Goal: Transaction & Acquisition: Purchase product/service

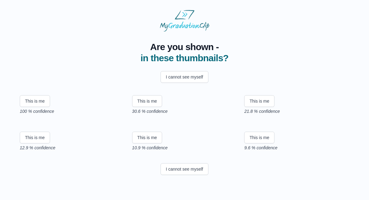
scroll to position [104, 0]
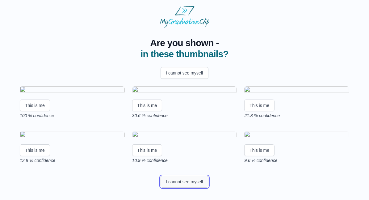
click at [189, 184] on button "I cannot see myself" at bounding box center [185, 182] width 48 height 12
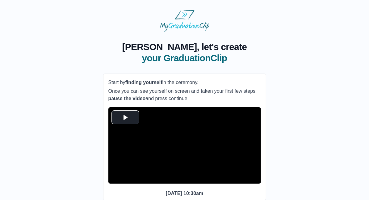
scroll to position [45, 0]
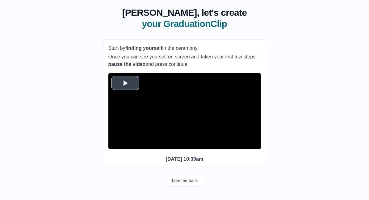
click at [125, 83] on span "Video Player" at bounding box center [125, 83] width 0 height 0
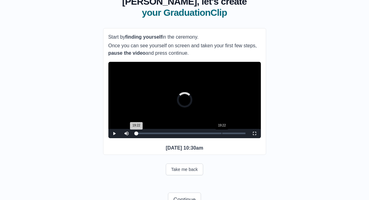
click at [222, 134] on div "19:22" at bounding box center [222, 134] width 0 height 2
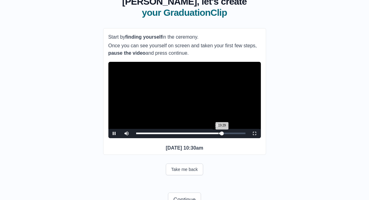
click at [218, 138] on div "Loaded : 0% 18:40 19:29 Progress : 0%" at bounding box center [191, 133] width 116 height 9
click at [115, 134] on span "Video Player" at bounding box center [115, 134] width 0 height 0
click at [211, 134] on div "18:39 Progress : 0%" at bounding box center [177, 134] width 83 height 2
click at [216, 134] on div "Loaded : 0% 18:15 17:04 Progress : 0%" at bounding box center [190, 134] width 109 height 2
click at [115, 134] on span "Video Player" at bounding box center [115, 134] width 0 height 0
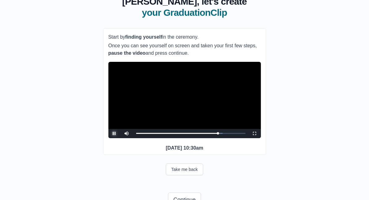
click at [115, 134] on span "Video Player" at bounding box center [115, 134] width 0 height 0
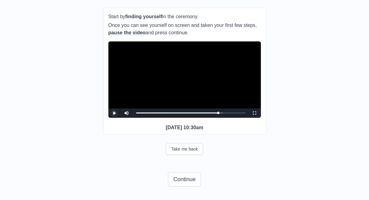
scroll to position [77, 0]
click at [177, 178] on button "Continue" at bounding box center [184, 179] width 33 height 14
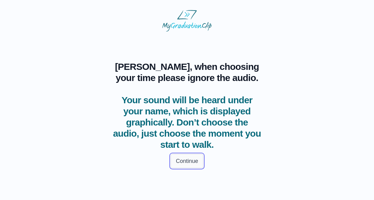
click at [182, 161] on button "Continue" at bounding box center [187, 161] width 33 height 14
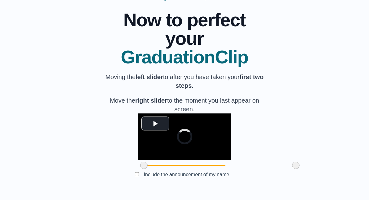
scroll to position [76, 0]
click at [155, 123] on span "Video Player" at bounding box center [155, 123] width 0 height 0
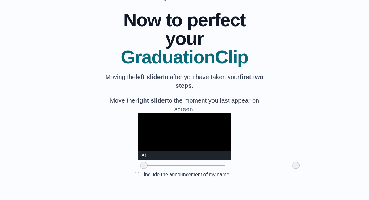
drag, startPoint x: 105, startPoint y: 167, endPoint x: 99, endPoint y: 166, distance: 6.9
click at [99, 166] on div "**********" at bounding box center [185, 95] width 350 height 189
click at [138, 144] on video "Video Player" at bounding box center [184, 136] width 93 height 46
drag, startPoint x: 260, startPoint y: 165, endPoint x: 252, endPoint y: 168, distance: 8.0
click at [285, 168] on span at bounding box center [288, 165] width 7 height 7
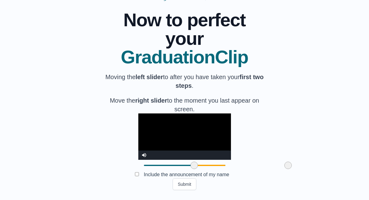
drag, startPoint x: 109, startPoint y: 166, endPoint x: 159, endPoint y: 169, distance: 50.5
click at [189, 169] on div at bounding box center [194, 165] width 11 height 11
drag, startPoint x: 250, startPoint y: 165, endPoint x: 276, endPoint y: 169, distance: 26.0
click at [276, 169] on div "**********" at bounding box center [185, 95] width 350 height 189
click at [284, 95] on div "**********" at bounding box center [185, 95] width 350 height 189
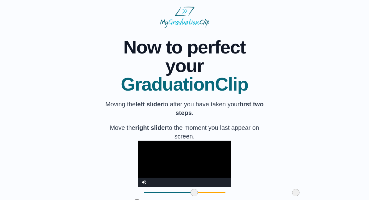
scroll to position [0, 0]
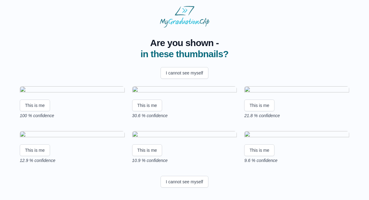
scroll to position [104, 0]
click at [180, 180] on button "I cannot see myself" at bounding box center [185, 182] width 48 height 12
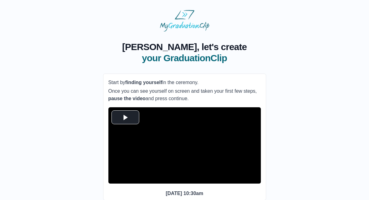
scroll to position [45, 0]
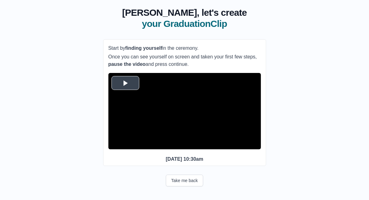
click at [125, 83] on span "Video Player" at bounding box center [125, 83] width 0 height 0
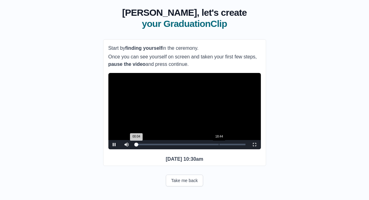
click at [219, 144] on div "Loaded : 0% 18:44 00:04 Progress : 0%" at bounding box center [190, 145] width 109 height 2
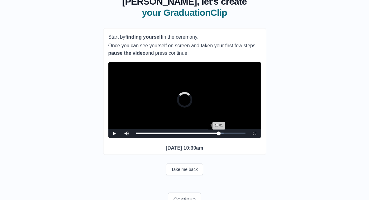
click at [216, 134] on div "18:01 Progress : 0%" at bounding box center [177, 134] width 83 height 2
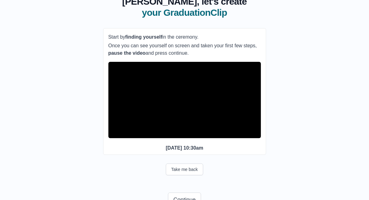
click at [115, 134] on span "Video Player" at bounding box center [115, 134] width 0 height 0
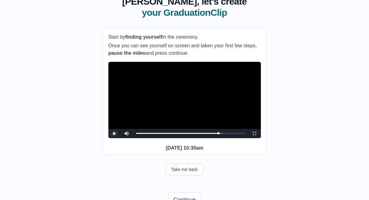
scroll to position [77, 0]
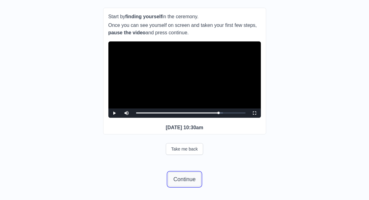
click at [184, 180] on button "Continue" at bounding box center [184, 179] width 33 height 14
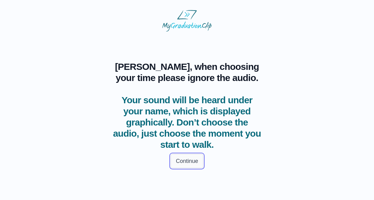
click at [191, 159] on button "Continue" at bounding box center [187, 161] width 33 height 14
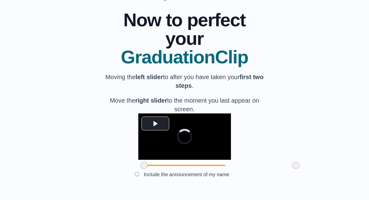
scroll to position [76, 0]
drag, startPoint x: 260, startPoint y: 165, endPoint x: 244, endPoint y: 168, distance: 16.0
click at [277, 168] on span at bounding box center [280, 165] width 7 height 7
drag, startPoint x: 244, startPoint y: 168, endPoint x: 210, endPoint y: 169, distance: 34.6
click at [240, 169] on div at bounding box center [245, 165] width 11 height 11
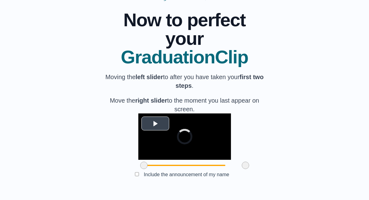
click at [176, 131] on video "Video Player" at bounding box center [184, 136] width 93 height 46
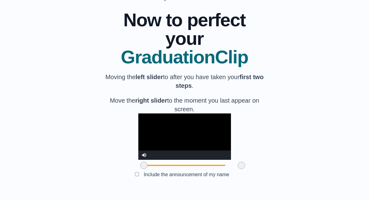
drag, startPoint x: 207, startPoint y: 166, endPoint x: 203, endPoint y: 167, distance: 4.2
click at [238, 167] on span at bounding box center [241, 165] width 7 height 7
drag, startPoint x: 206, startPoint y: 167, endPoint x: 202, endPoint y: 168, distance: 4.1
click at [234, 168] on span at bounding box center [237, 165] width 7 height 7
click at [189, 141] on video "Video Player" at bounding box center [184, 136] width 93 height 46
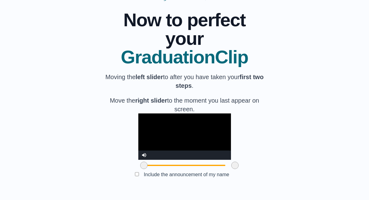
click at [231, 166] on span at bounding box center [234, 165] width 7 height 7
click at [177, 145] on video "Video Player" at bounding box center [184, 136] width 93 height 46
click at [204, 146] on video "Video Player" at bounding box center [184, 136] width 93 height 46
drag, startPoint x: 200, startPoint y: 165, endPoint x: 244, endPoint y: 164, distance: 44.2
click at [276, 164] on span at bounding box center [279, 165] width 7 height 7
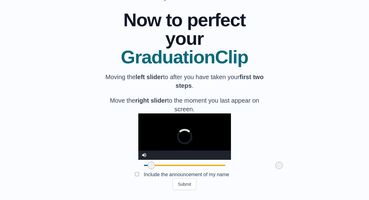
drag, startPoint x: 109, startPoint y: 165, endPoint x: 117, endPoint y: 164, distance: 7.4
click at [148, 164] on span at bounding box center [151, 165] width 7 height 7
click at [138, 145] on video "Video Player" at bounding box center [184, 136] width 93 height 46
click at [138, 150] on video "Video Player" at bounding box center [184, 136] width 93 height 46
drag, startPoint x: 115, startPoint y: 166, endPoint x: 129, endPoint y: 173, distance: 14.9
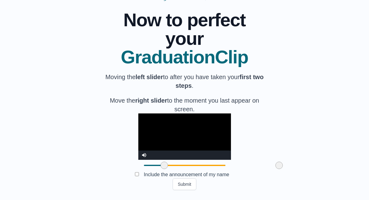
click at [129, 173] on div "**********" at bounding box center [184, 95] width 163 height 189
click at [144, 140] on video "Video Player" at bounding box center [184, 136] width 93 height 46
click at [144, 141] on video "Video Player" at bounding box center [184, 136] width 93 height 46
drag, startPoint x: 127, startPoint y: 166, endPoint x: 106, endPoint y: 167, distance: 21.1
click at [140, 167] on span at bounding box center [143, 165] width 7 height 7
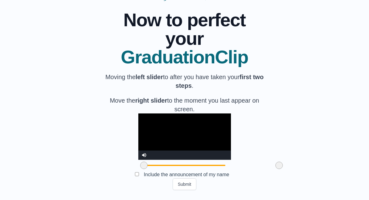
click at [138, 143] on video "Video Player" at bounding box center [184, 136] width 93 height 46
click at [138, 137] on video "Video Player" at bounding box center [184, 136] width 93 height 46
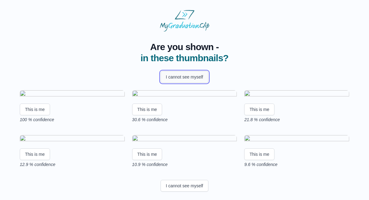
click at [196, 73] on button "I cannot see myself" at bounding box center [185, 77] width 48 height 12
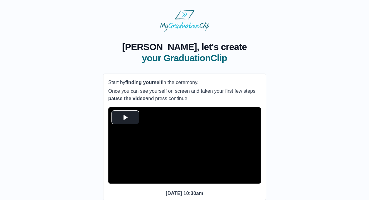
scroll to position [45, 0]
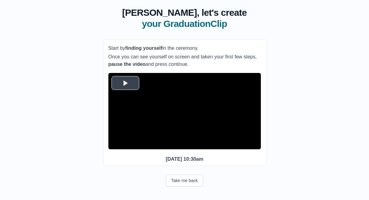
click at [125, 83] on span "Video Player" at bounding box center [125, 83] width 0 height 0
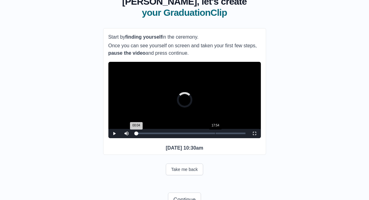
click at [215, 134] on div "17:54" at bounding box center [215, 134] width 0 height 2
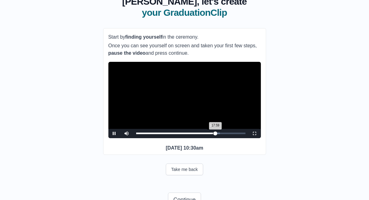
click at [213, 134] on div "17:25" at bounding box center [213, 134] width 0 height 2
click at [225, 134] on div "20:00" at bounding box center [225, 134] width 0 height 2
click at [221, 134] on div "19:10" at bounding box center [221, 134] width 0 height 2
click at [218, 134] on div "18:24" at bounding box center [218, 134] width 0 height 2
click at [216, 134] on div "18:24 Progress : 0%" at bounding box center [176, 134] width 81 height 2
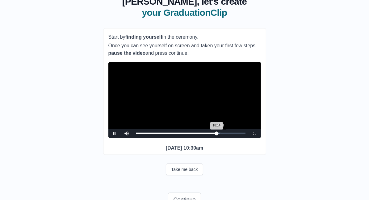
click at [220, 134] on div "Loaded : 0% 19:01 18:14 Progress : 0%" at bounding box center [190, 134] width 109 height 2
click at [219, 134] on div "19:05 Progress : 0%" at bounding box center [178, 134] width 84 height 2
click at [219, 134] on div "18:54 Progress : 0%" at bounding box center [177, 134] width 83 height 2
click at [218, 134] on div "18:28 Progress : 0%" at bounding box center [177, 134] width 83 height 2
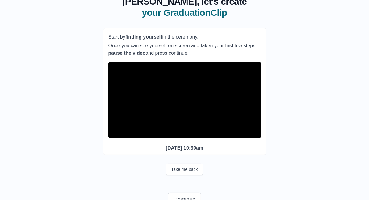
click at [115, 134] on span "Video Player" at bounding box center [115, 134] width 0 height 0
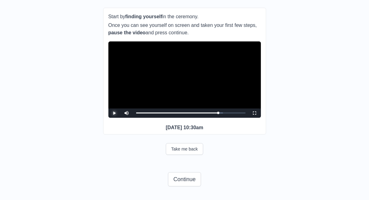
scroll to position [77, 0]
click at [192, 179] on button "Continue" at bounding box center [184, 179] width 33 height 14
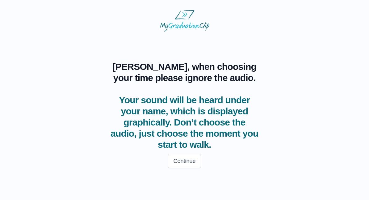
scroll to position [0, 0]
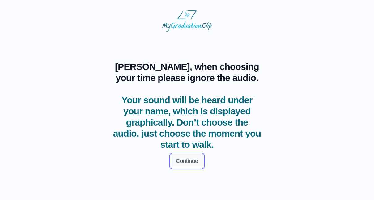
click at [187, 160] on button "Continue" at bounding box center [187, 161] width 33 height 14
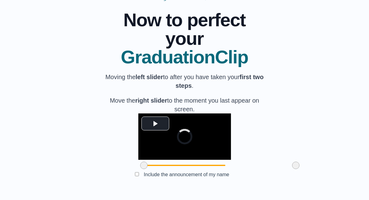
scroll to position [76, 0]
drag, startPoint x: 109, startPoint y: 165, endPoint x: 192, endPoint y: 179, distance: 84.0
click at [192, 179] on div "**********" at bounding box center [184, 95] width 163 height 189
drag, startPoint x: 192, startPoint y: 164, endPoint x: 192, endPoint y: 168, distance: 3.4
click at [223, 168] on span at bounding box center [226, 165] width 7 height 7
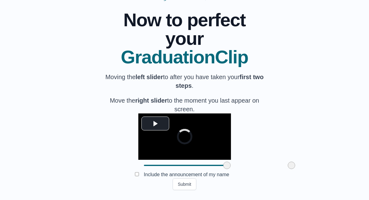
drag, startPoint x: 261, startPoint y: 165, endPoint x: 257, endPoint y: 165, distance: 4.6
click at [288, 165] on span at bounding box center [291, 165] width 7 height 7
drag, startPoint x: 257, startPoint y: 166, endPoint x: 265, endPoint y: 167, distance: 8.7
click at [291, 167] on div at bounding box center [296, 165] width 11 height 11
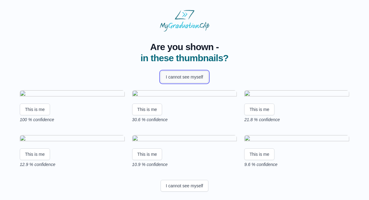
click at [194, 74] on button "I cannot see myself" at bounding box center [185, 77] width 48 height 12
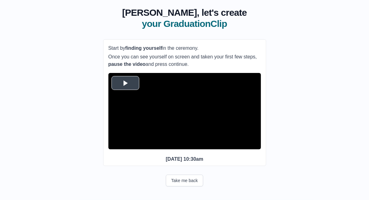
scroll to position [45, 0]
click at [125, 83] on span "Video Player" at bounding box center [125, 83] width 0 height 0
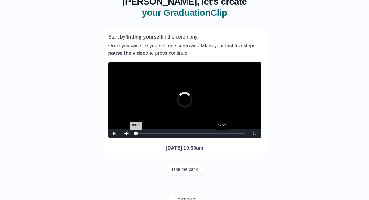
click at [222, 134] on div "19:22" at bounding box center [222, 134] width 0 height 2
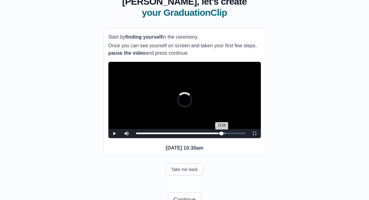
click at [218, 138] on div "Loaded : 0% 18:36 19:24 Progress : 0%" at bounding box center [191, 133] width 116 height 9
click at [214, 124] on video "Video Player" at bounding box center [184, 100] width 153 height 76
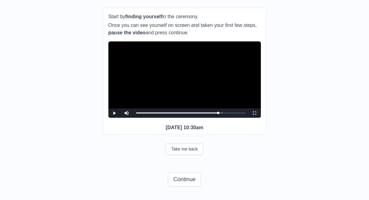
scroll to position [77, 0]
click at [185, 179] on button "Continue" at bounding box center [184, 179] width 33 height 14
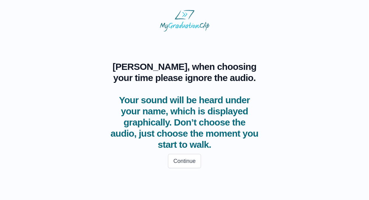
scroll to position [0, 0]
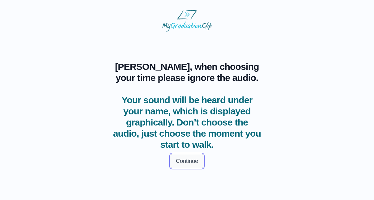
click at [192, 160] on button "Continue" at bounding box center [187, 161] width 33 height 14
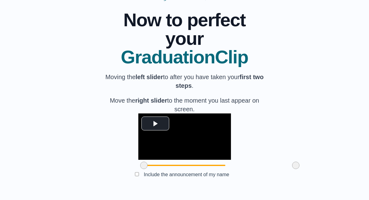
scroll to position [76, 0]
drag, startPoint x: 258, startPoint y: 165, endPoint x: 254, endPoint y: 166, distance: 4.1
click at [289, 166] on span at bounding box center [292, 165] width 7 height 7
drag, startPoint x: 260, startPoint y: 169, endPoint x: 240, endPoint y: 171, distance: 19.3
click at [240, 171] on div "**********" at bounding box center [184, 95] width 163 height 189
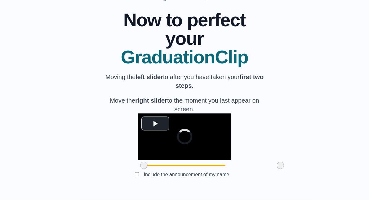
drag, startPoint x: 238, startPoint y: 165, endPoint x: 246, endPoint y: 168, distance: 8.3
click at [277, 168] on span at bounding box center [280, 165] width 7 height 7
drag, startPoint x: 246, startPoint y: 169, endPoint x: 265, endPoint y: 172, distance: 19.2
click at [265, 172] on div "**********" at bounding box center [184, 95] width 163 height 189
drag, startPoint x: 261, startPoint y: 165, endPoint x: 273, endPoint y: 168, distance: 12.0
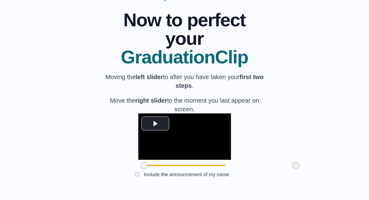
click at [273, 168] on div "**********" at bounding box center [185, 95] width 350 height 189
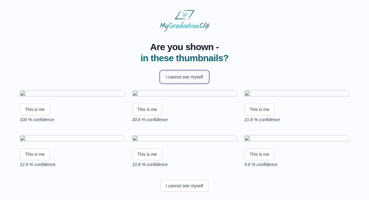
click at [194, 76] on button "I cannot see myself" at bounding box center [185, 77] width 48 height 12
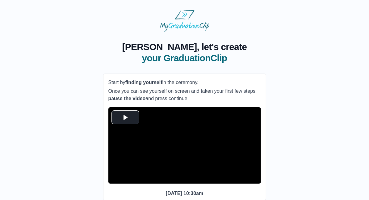
scroll to position [45, 0]
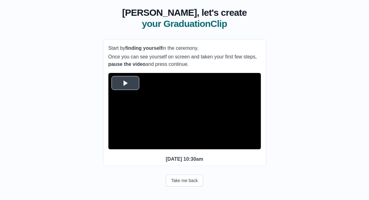
click at [125, 83] on span "Video Player" at bounding box center [125, 83] width 0 height 0
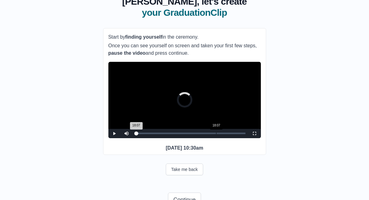
click at [216, 134] on div "Loaded : 0% 18:07 18:07 Progress : 0%" at bounding box center [190, 134] width 109 height 2
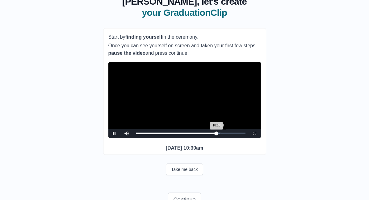
click at [220, 134] on div "Loaded : 0% 19:01 18:13 Progress : 0%" at bounding box center [190, 134] width 109 height 2
click at [218, 134] on div "18:32 Progress : 0%" at bounding box center [178, 134] width 84 height 2
click at [218, 134] on div "18:53 Progress : 0%" at bounding box center [177, 134] width 82 height 2
click at [218, 134] on div "18:54 Progress : 0%" at bounding box center [177, 134] width 83 height 2
click at [208, 125] on video "Video Player" at bounding box center [184, 100] width 153 height 76
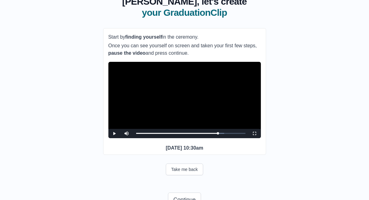
click at [208, 125] on video "Video Player" at bounding box center [184, 100] width 153 height 76
click at [115, 134] on span "Video Player" at bounding box center [115, 134] width 0 height 0
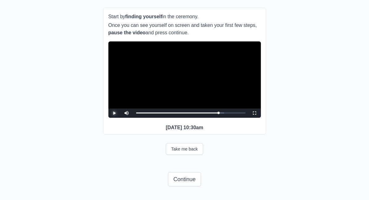
scroll to position [77, 0]
click at [183, 179] on button "Continue" at bounding box center [184, 179] width 33 height 14
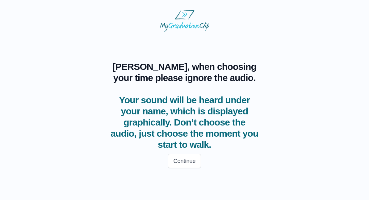
scroll to position [0, 0]
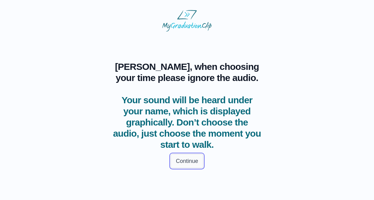
click at [189, 162] on button "Continue" at bounding box center [187, 161] width 33 height 14
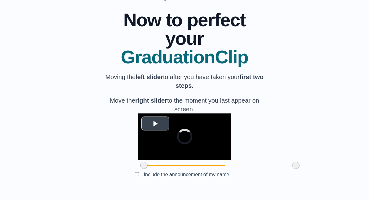
scroll to position [76, 0]
click at [289, 166] on span at bounding box center [292, 165] width 7 height 7
drag, startPoint x: 110, startPoint y: 165, endPoint x: 120, endPoint y: 167, distance: 9.8
click at [149, 167] on span at bounding box center [152, 165] width 7 height 7
click at [142, 117] on button "Play Video" at bounding box center [156, 124] width 28 height 14
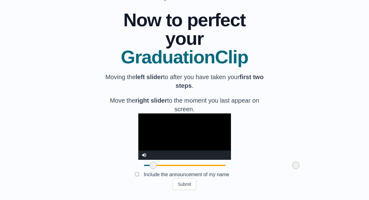
drag, startPoint x: 260, startPoint y: 164, endPoint x: 291, endPoint y: 170, distance: 32.0
click at [291, 170] on div "**********" at bounding box center [185, 95] width 350 height 189
drag, startPoint x: 117, startPoint y: 165, endPoint x: 150, endPoint y: 170, distance: 33.5
click at [181, 170] on div at bounding box center [186, 165] width 11 height 11
click at [154, 133] on video "Video Player" at bounding box center [184, 136] width 93 height 46
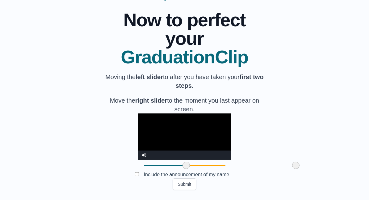
click at [207, 146] on video "Video Player" at bounding box center [184, 136] width 93 height 46
drag, startPoint x: 260, startPoint y: 165, endPoint x: 236, endPoint y: 170, distance: 24.4
click at [267, 170] on div at bounding box center [272, 165] width 11 height 11
drag, startPoint x: 236, startPoint y: 165, endPoint x: 262, endPoint y: 168, distance: 26.1
click at [292, 168] on span at bounding box center [295, 165] width 7 height 7
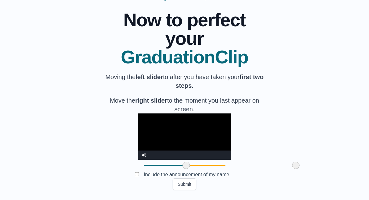
drag, startPoint x: 260, startPoint y: 163, endPoint x: 266, endPoint y: 164, distance: 6.0
click at [291, 164] on div at bounding box center [296, 165] width 11 height 11
click at [182, 164] on span at bounding box center [185, 165] width 7 height 7
click at [186, 184] on button "Submit" at bounding box center [185, 184] width 24 height 12
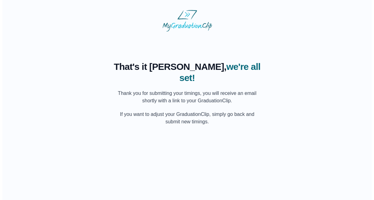
scroll to position [0, 0]
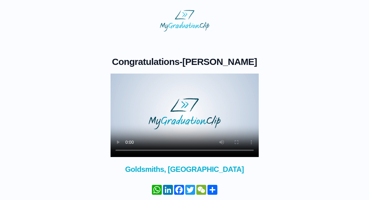
scroll to position [51, 0]
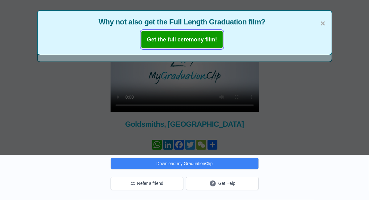
click at [175, 36] on b "Get the full ceremony film!" at bounding box center [182, 39] width 70 height 6
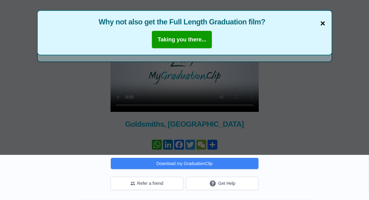
click at [325, 17] on span "×" at bounding box center [323, 23] width 5 height 13
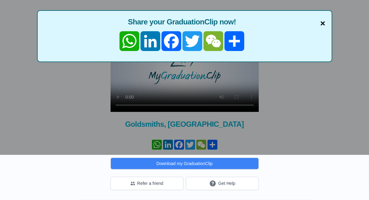
click at [323, 17] on span "×" at bounding box center [323, 23] width 5 height 13
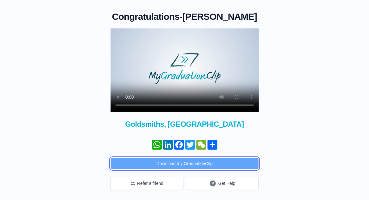
click at [204, 169] on button "Download my GraduationClip" at bounding box center [185, 164] width 148 height 12
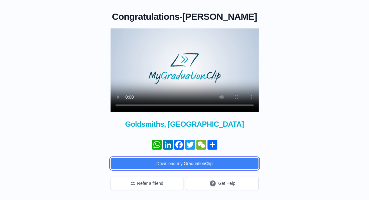
scroll to position [56, 0]
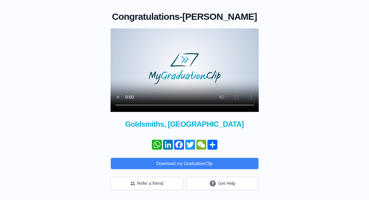
click at [318, 101] on div "Congratulations - [PERSON_NAME] × Share your GraduationClip now! WhatsApp Linke…" at bounding box center [185, 88] width 350 height 204
click at [364, 26] on body "Congratulations - [PERSON_NAME] × Share your GraduationClip now! WhatsApp Linke…" at bounding box center [184, 77] width 359 height 235
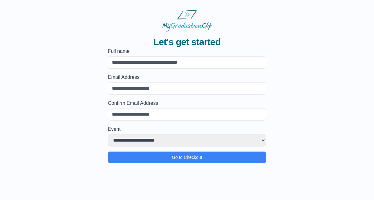
click at [159, 62] on input "Full name" at bounding box center [187, 62] width 158 height 12
type input "**********"
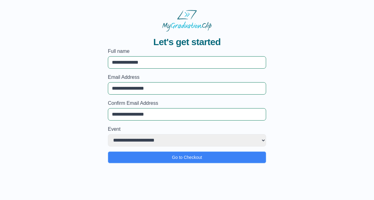
click at [137, 86] on input "**********" at bounding box center [187, 88] width 158 height 12
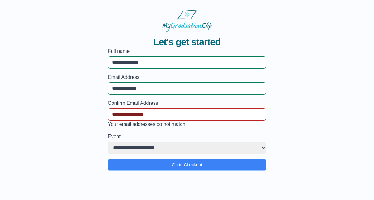
type input "**********"
click at [134, 112] on input "**********" at bounding box center [187, 114] width 158 height 12
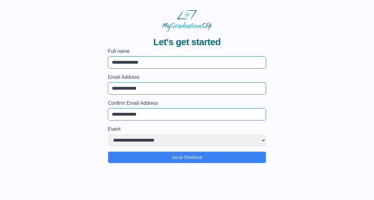
type input "**********"
click at [145, 141] on select "**********" at bounding box center [187, 140] width 158 height 12
select select "**********"
click at [108, 134] on select "**********" at bounding box center [187, 140] width 158 height 12
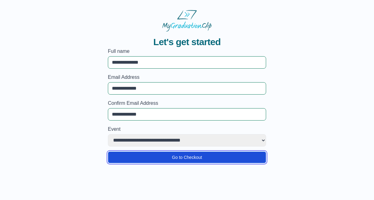
click at [184, 160] on button "Go to Checkout" at bounding box center [187, 157] width 158 height 12
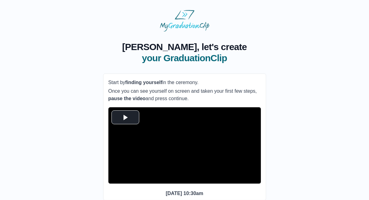
scroll to position [45, 0]
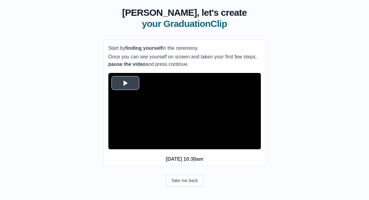
click at [125, 83] on span "Video Player" at bounding box center [125, 83] width 0 height 0
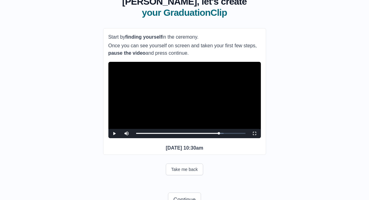
click at [172, 120] on video "Video Player" at bounding box center [184, 100] width 153 height 76
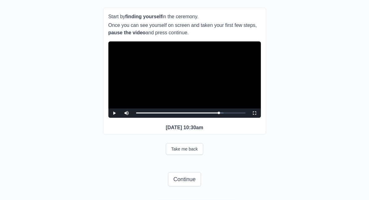
scroll to position [77, 0]
click at [197, 180] on button "Continue" at bounding box center [184, 179] width 33 height 14
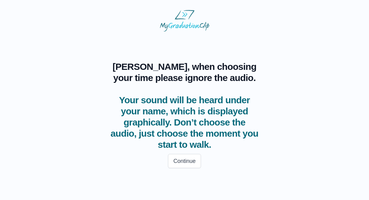
scroll to position [0, 0]
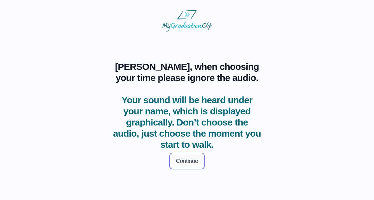
click at [193, 162] on button "Continue" at bounding box center [187, 161] width 33 height 14
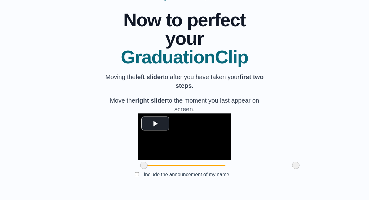
scroll to position [76, 0]
click at [155, 123] on span "Video Player" at bounding box center [155, 123] width 0 height 0
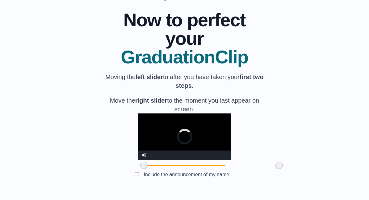
drag, startPoint x: 261, startPoint y: 165, endPoint x: 244, endPoint y: 168, distance: 16.9
click at [276, 168] on span at bounding box center [279, 165] width 7 height 7
drag, startPoint x: 246, startPoint y: 167, endPoint x: 235, endPoint y: 168, distance: 10.9
click at [268, 168] on span at bounding box center [271, 165] width 7 height 7
click at [174, 165] on span at bounding box center [207, 165] width 127 height 1
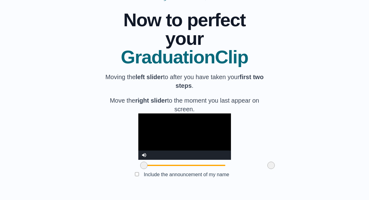
click at [203, 125] on video "Video Player" at bounding box center [184, 136] width 93 height 46
drag, startPoint x: 228, startPoint y: 167, endPoint x: 220, endPoint y: 168, distance: 8.1
click at [255, 168] on span at bounding box center [258, 165] width 7 height 7
drag, startPoint x: 223, startPoint y: 167, endPoint x: 230, endPoint y: 168, distance: 6.6
click at [261, 168] on span at bounding box center [264, 165] width 7 height 7
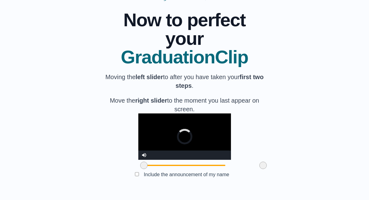
click at [260, 167] on span at bounding box center [263, 165] width 7 height 7
click at [256, 166] on span at bounding box center [259, 165] width 7 height 7
click at [138, 126] on video "Video Player" at bounding box center [184, 136] width 93 height 46
click at [138, 163] on div at bounding box center [184, 165] width 93 height 11
drag, startPoint x: 111, startPoint y: 165, endPoint x: 113, endPoint y: 167, distance: 3.5
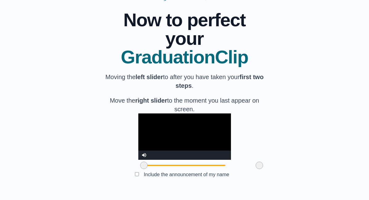
click at [140, 167] on span at bounding box center [143, 165] width 7 height 7
drag, startPoint x: 113, startPoint y: 166, endPoint x: 120, endPoint y: 166, distance: 7.1
click at [150, 166] on span at bounding box center [153, 165] width 7 height 7
click at [148, 166] on span at bounding box center [151, 165] width 7 height 7
click at [189, 183] on button "Submit" at bounding box center [185, 184] width 24 height 12
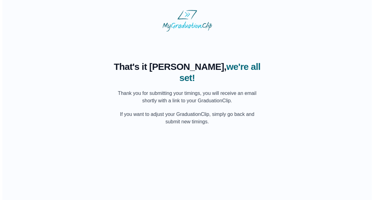
scroll to position [0, 0]
